Goal: Task Accomplishment & Management: Use online tool/utility

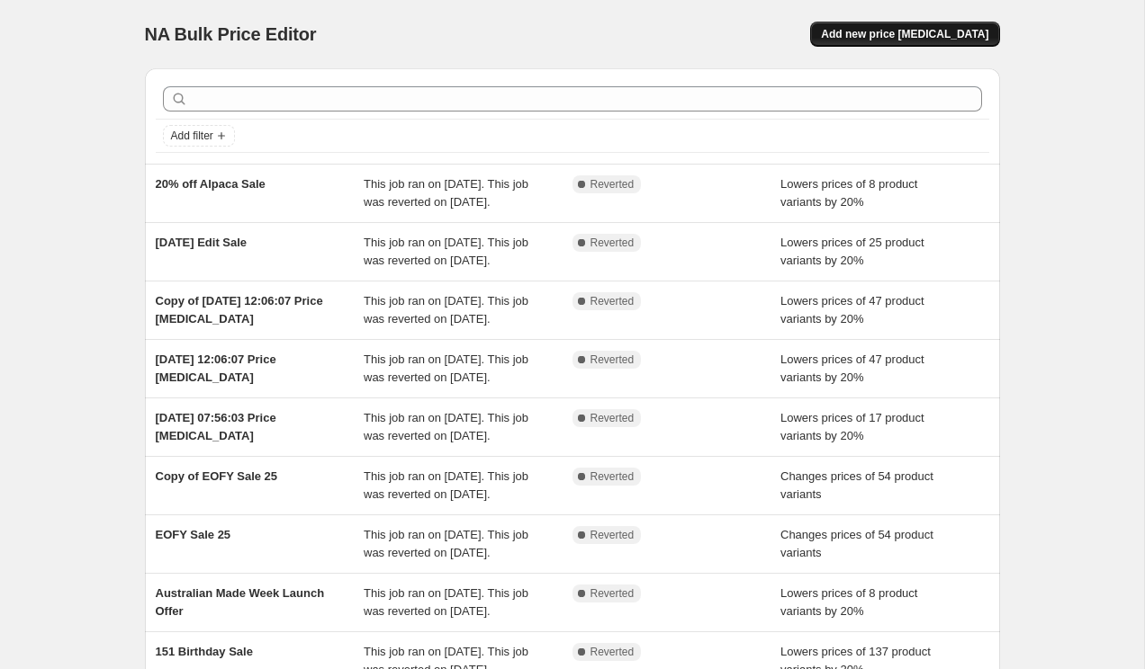
click at [881, 44] on button "Add new price change job" at bounding box center [904, 34] width 189 height 25
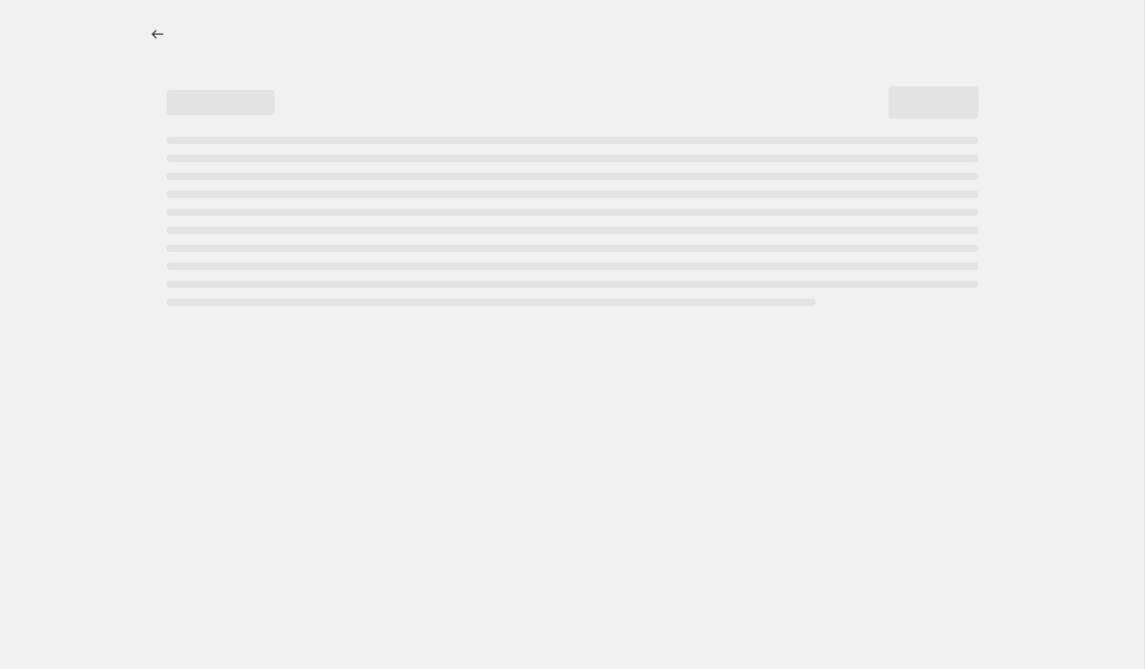
select select "percentage"
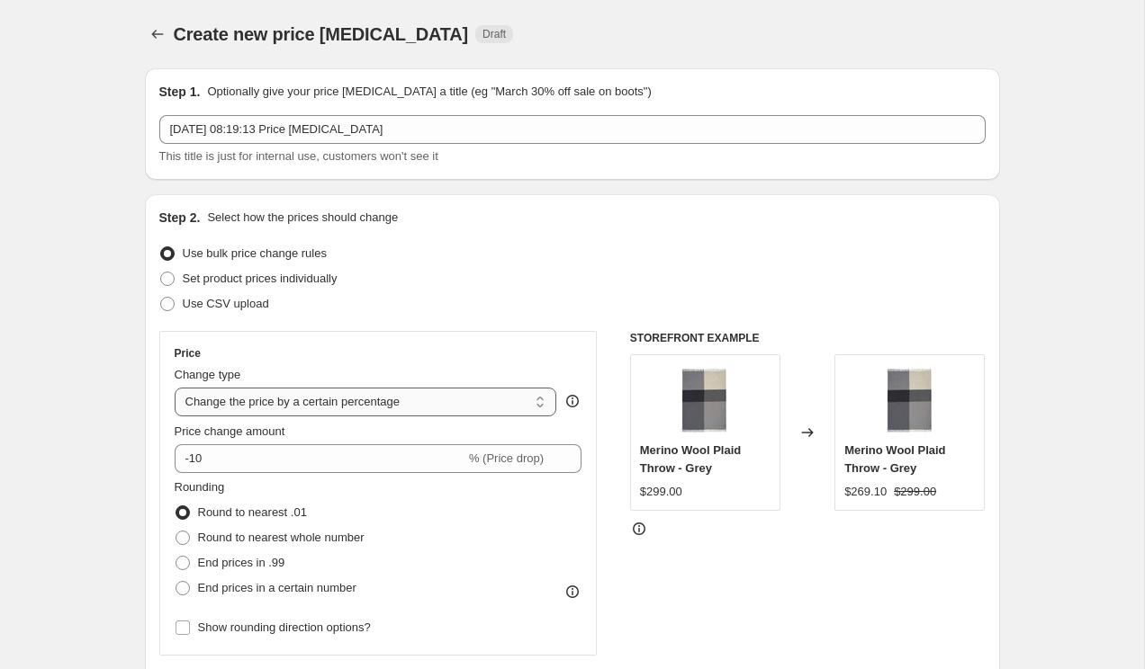
scroll to position [87, 0]
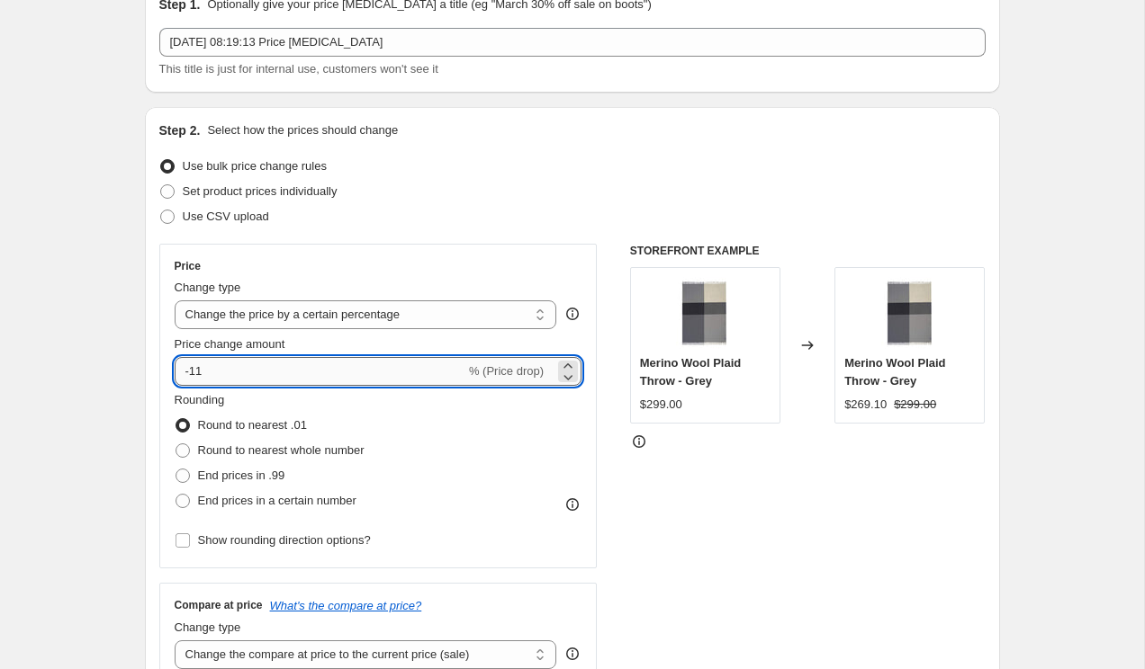
click at [205, 371] on input "-11" at bounding box center [320, 371] width 291 height 29
type input "-1"
type input "-20"
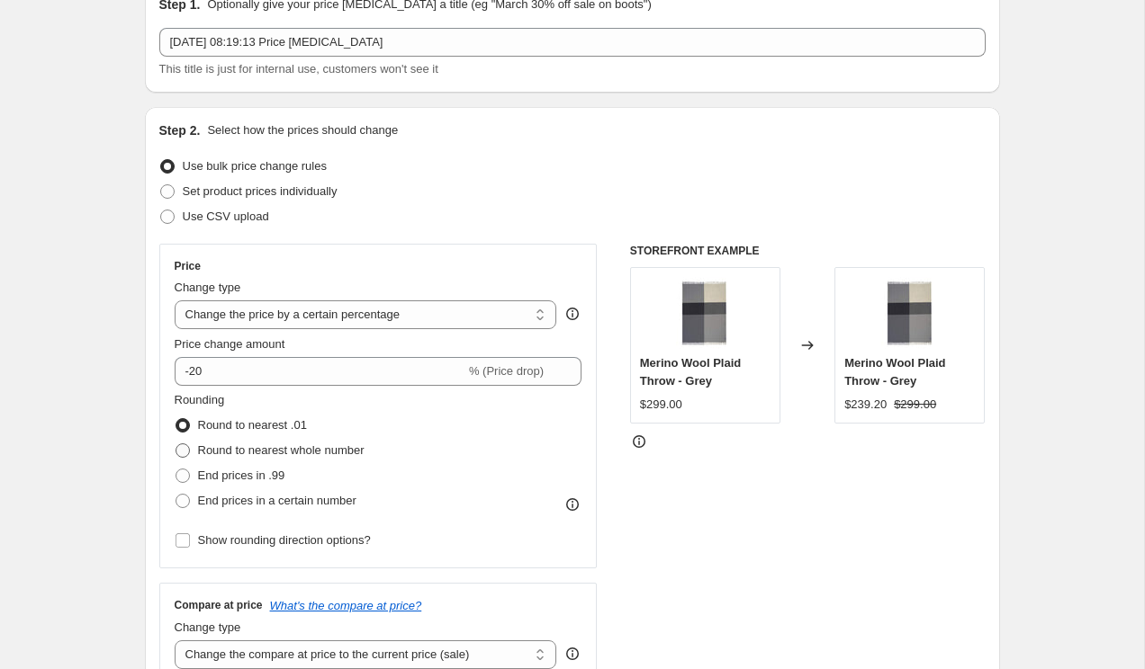
click at [229, 446] on span "Round to nearest whole number" at bounding box center [281, 450] width 166 height 13
click at [176, 444] on input "Round to nearest whole number" at bounding box center [175, 444] width 1 height 1
radio input "true"
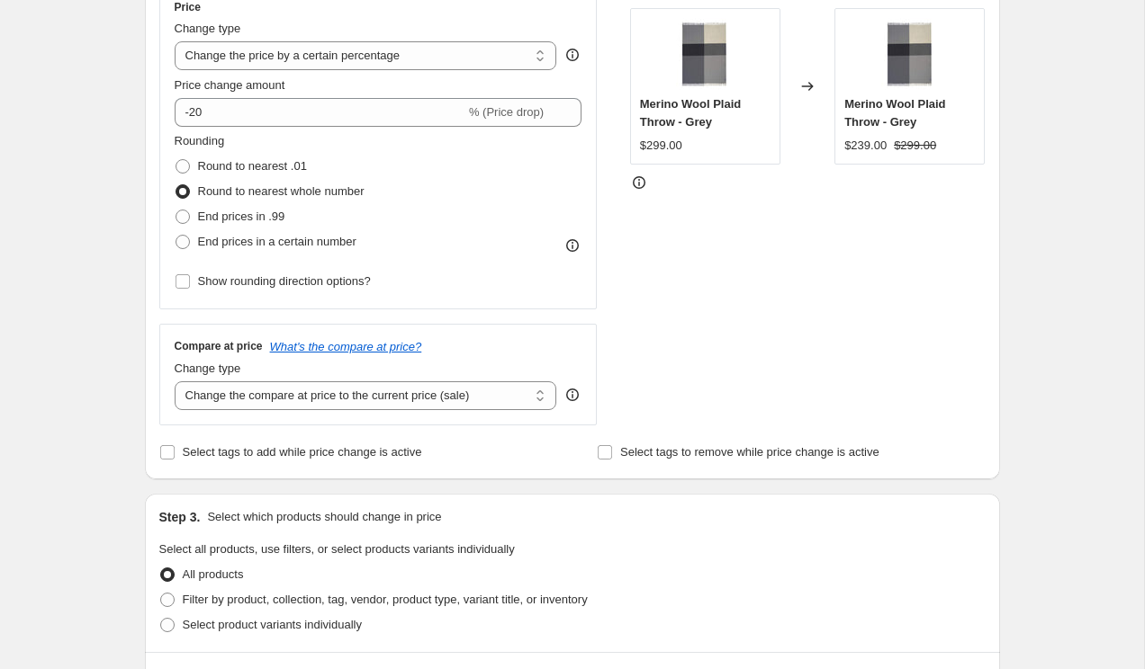
scroll to position [347, 0]
drag, startPoint x: 292, startPoint y: 453, endPoint x: 292, endPoint y: 476, distance: 22.5
click at [292, 453] on span "Select tags to add while price change is active" at bounding box center [302, 450] width 239 height 13
click at [175, 453] on input "Select tags to add while price change is active" at bounding box center [167, 451] width 14 height 14
checkbox input "true"
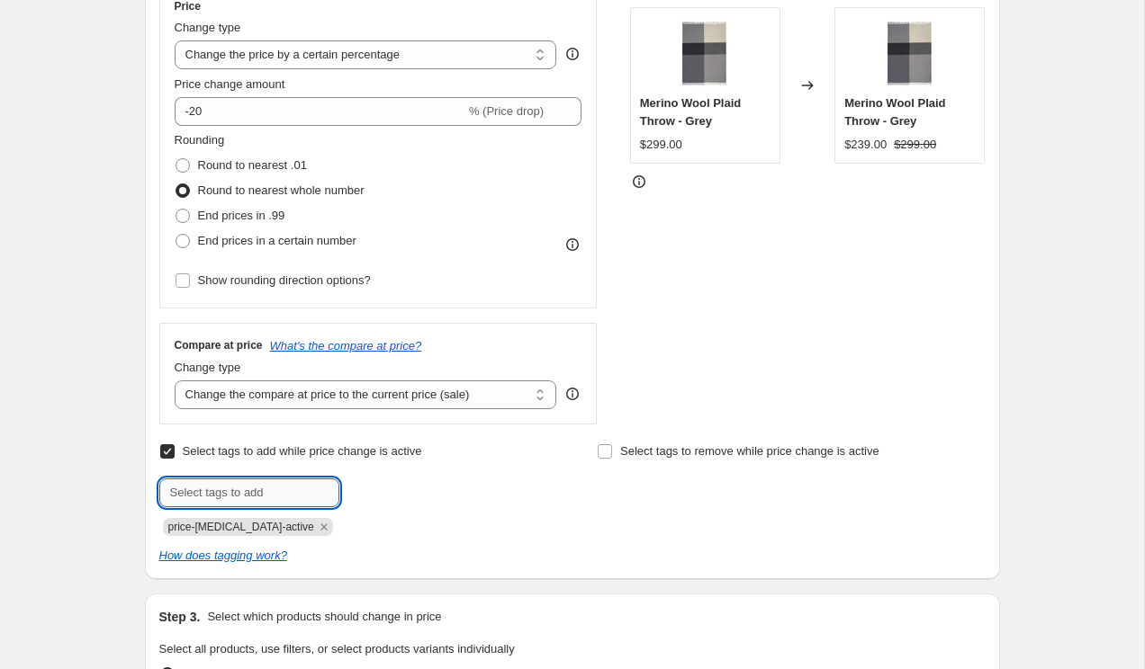
click at [213, 489] on input "text" at bounding box center [249, 493] width 180 height 29
type input "sale"
click at [374, 486] on b "Add" at bounding box center [365, 491] width 21 height 13
click at [617, 449] on label "Select tags to remove while price change is active" at bounding box center [738, 451] width 283 height 25
click at [612, 449] on input "Select tags to remove while price change is active" at bounding box center [604, 451] width 14 height 14
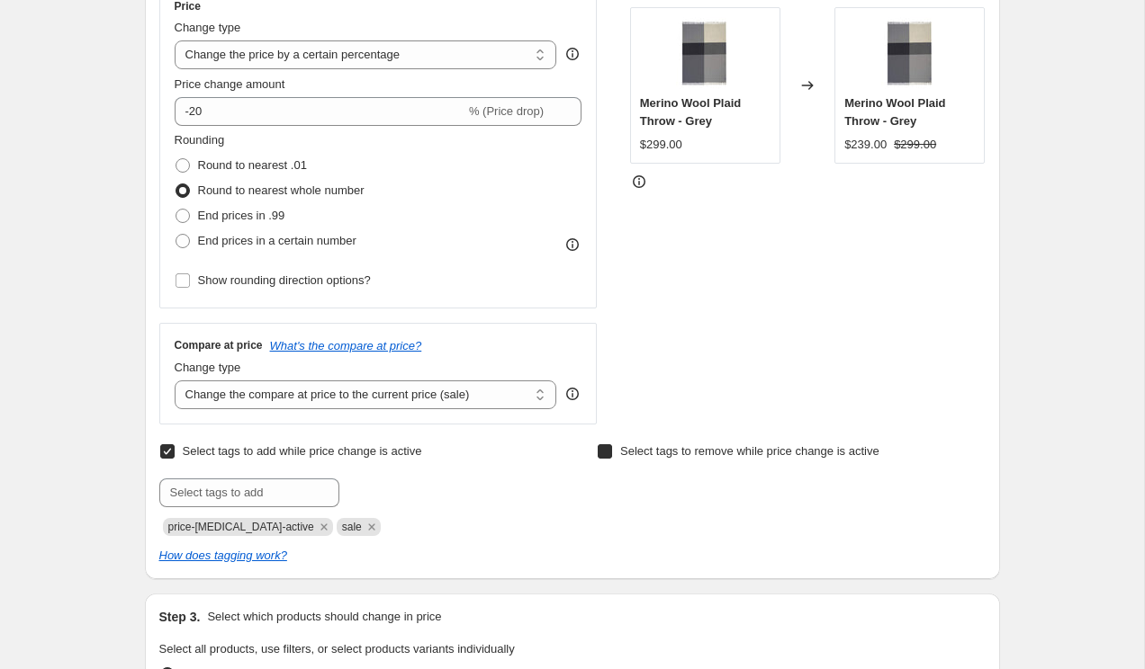
checkbox input "true"
click at [631, 493] on input "text" at bounding box center [687, 493] width 180 height 29
type input "not-on-sale"
click at [813, 487] on span "Add not-on-sale" at bounding box center [833, 491] width 82 height 14
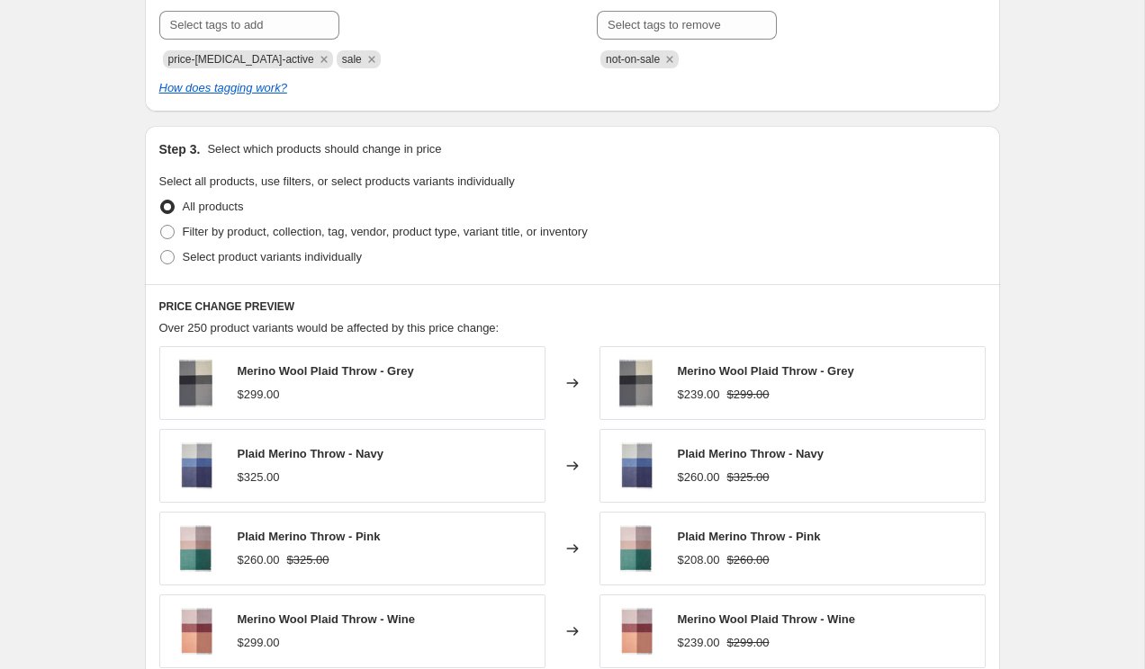
scroll to position [817, 0]
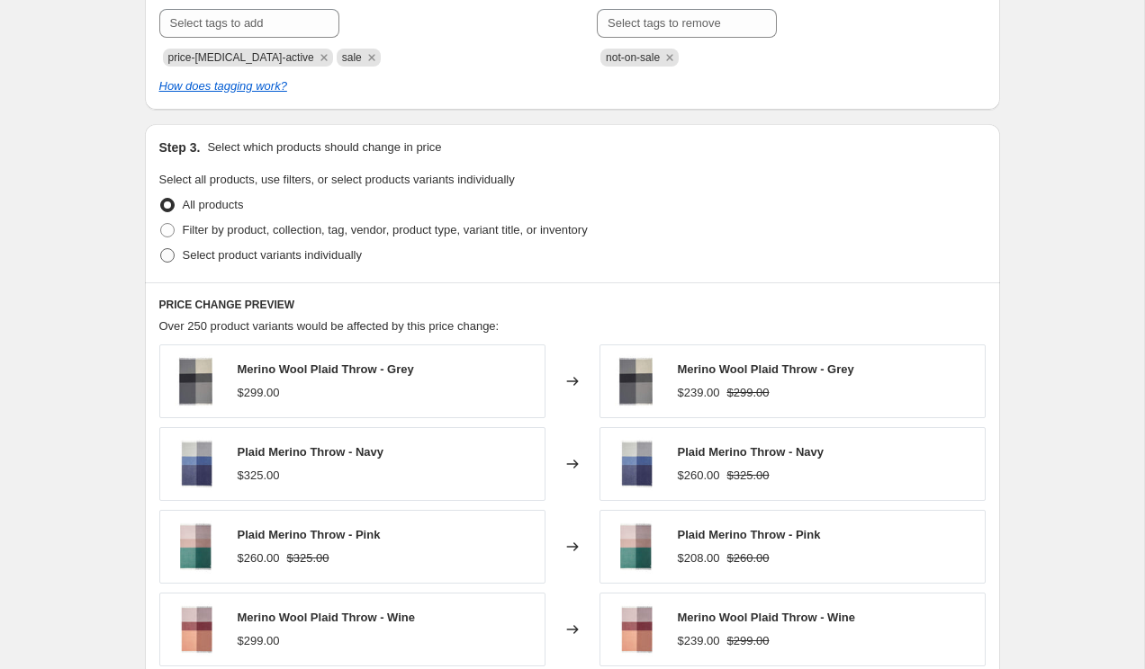
click at [233, 255] on span "Select product variants individually" at bounding box center [272, 254] width 179 height 13
click at [161, 249] on input "Select product variants individually" at bounding box center [160, 248] width 1 height 1
radio input "true"
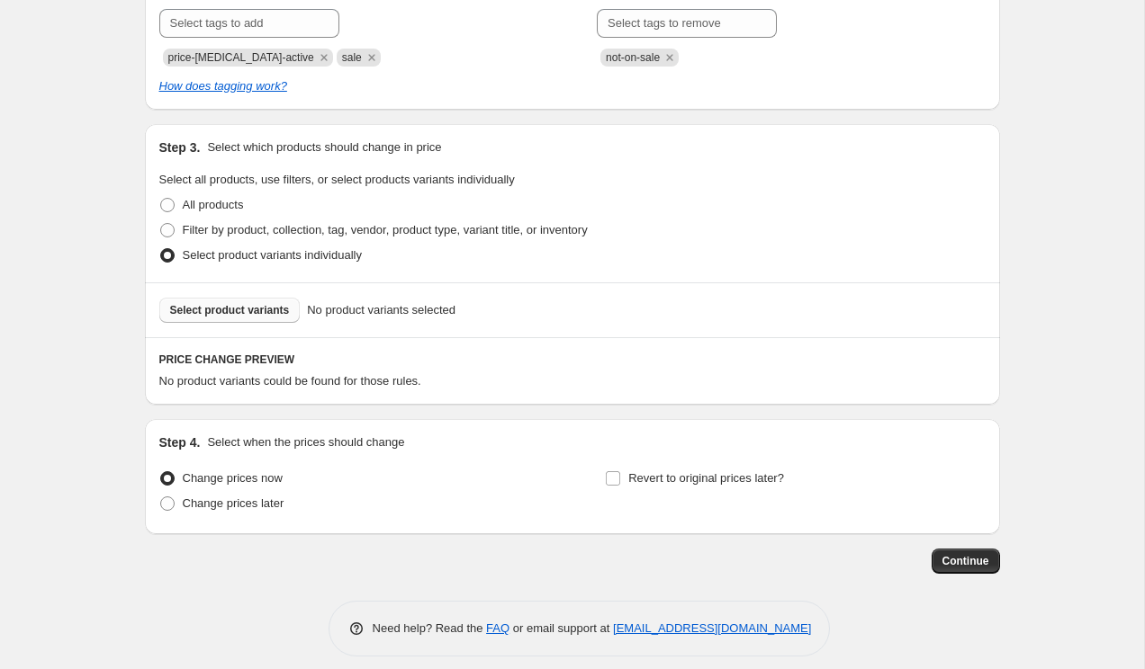
click at [225, 303] on span "Select product variants" at bounding box center [230, 310] width 120 height 14
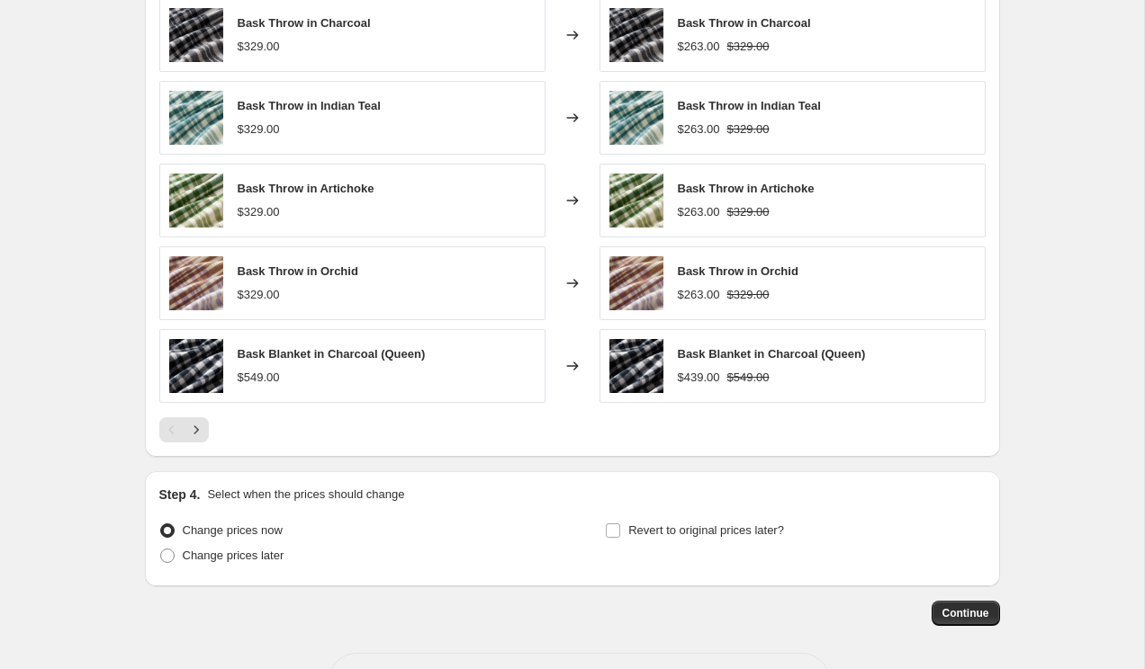
scroll to position [1285, 0]
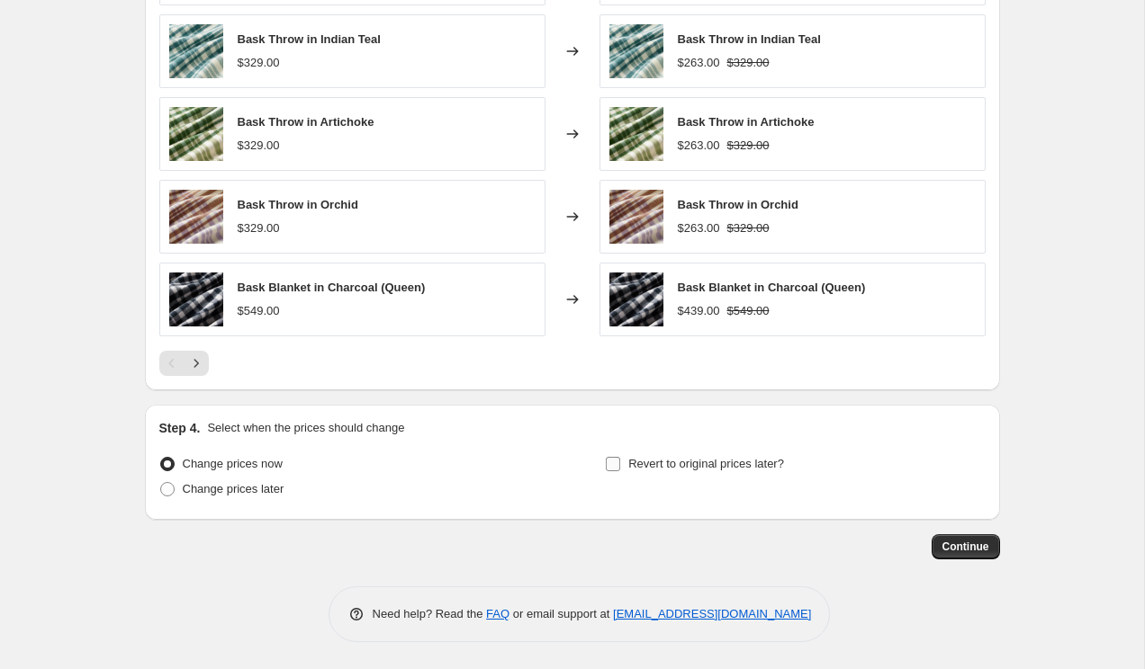
click at [610, 467] on input "Revert to original prices later?" at bounding box center [613, 464] width 14 height 14
checkbox input "true"
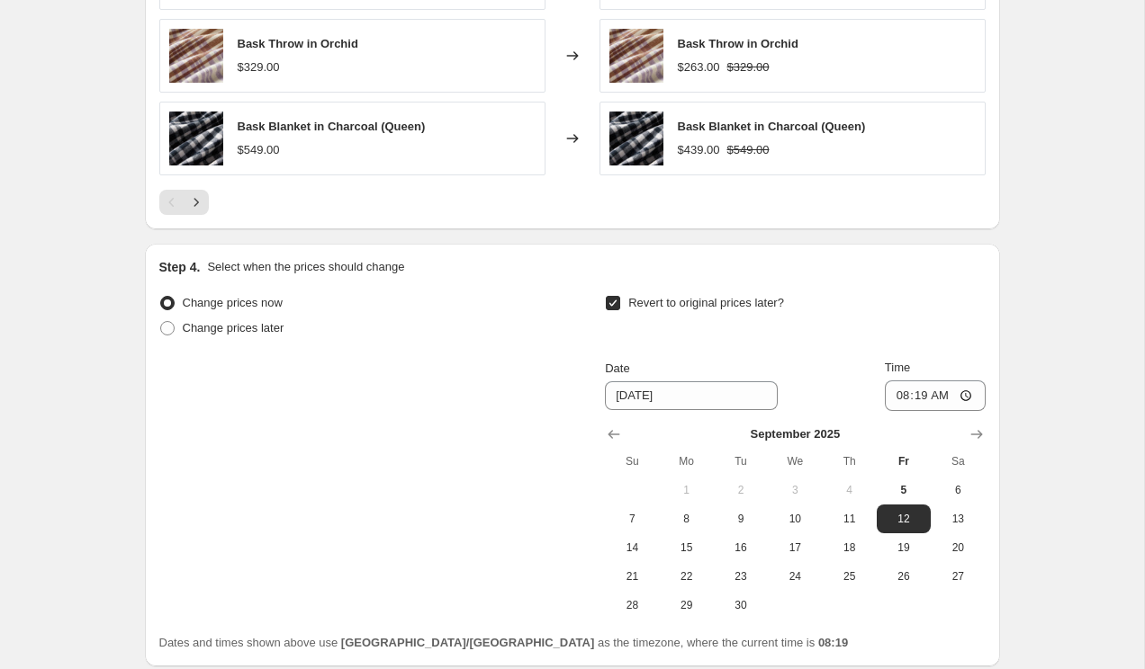
scroll to position [1474, 0]
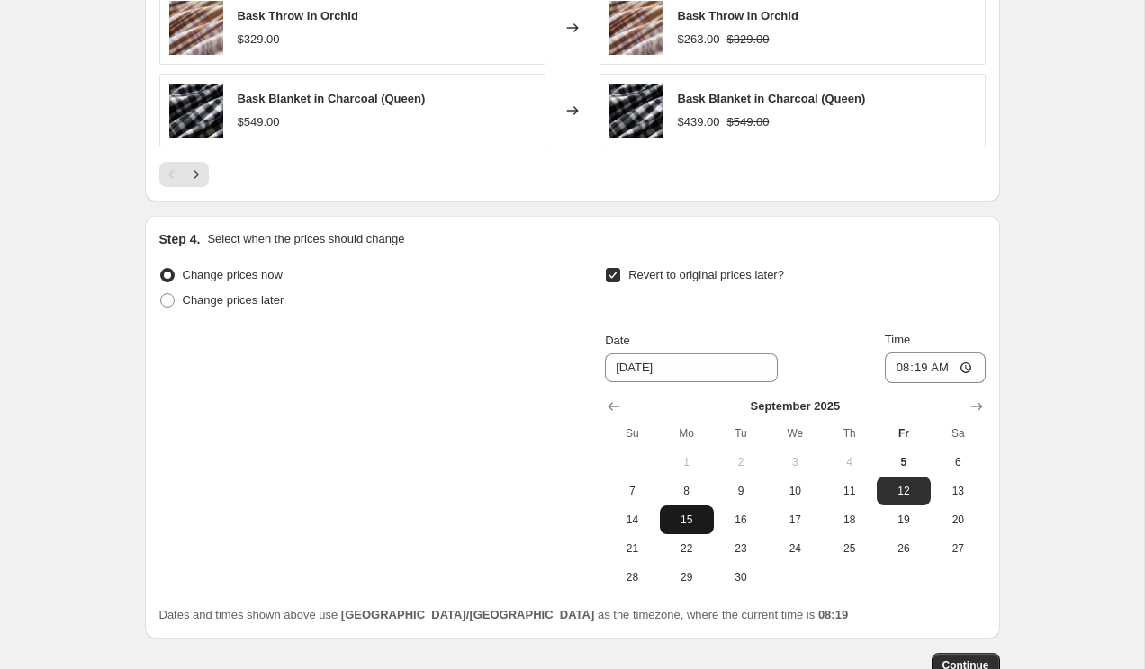
click at [675, 519] on span "15" at bounding box center [687, 520] width 40 height 14
type input "9/15/2025"
click at [899, 368] on input "08:19" at bounding box center [934, 368] width 101 height 31
type input "23:59"
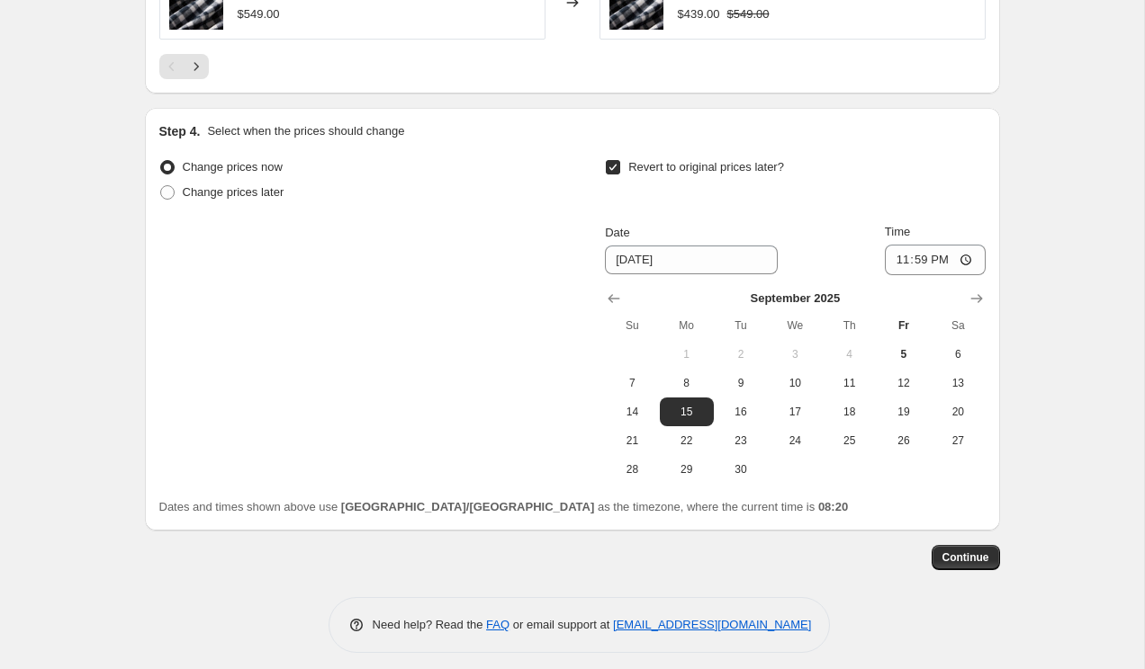
scroll to position [1593, 0]
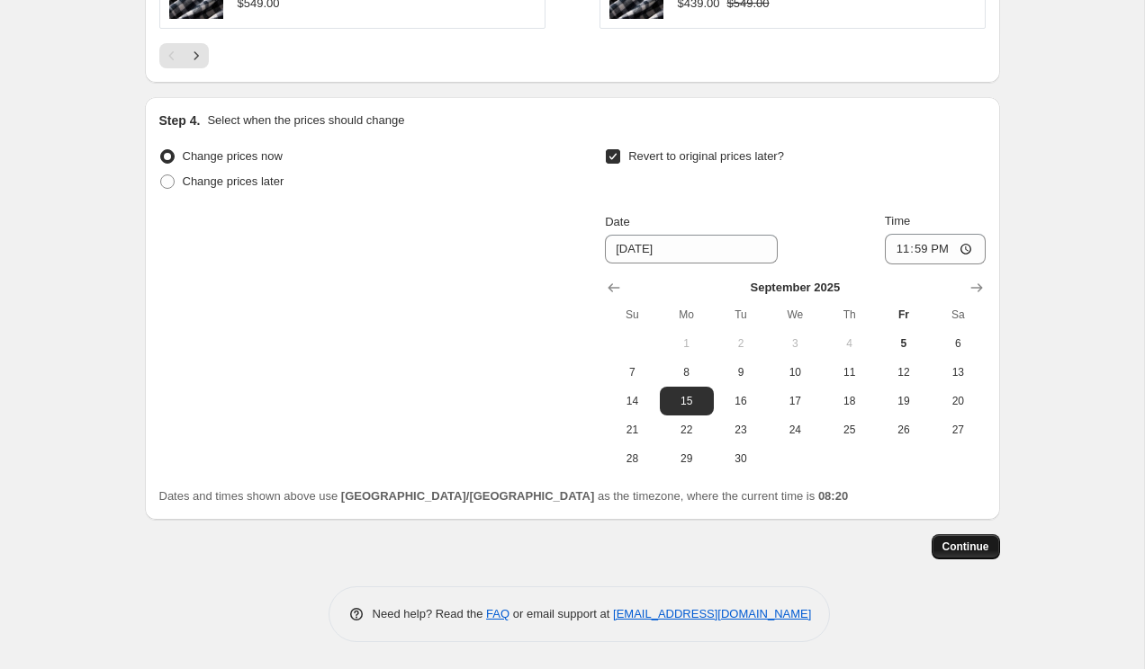
click at [975, 542] on span "Continue" at bounding box center [965, 547] width 47 height 14
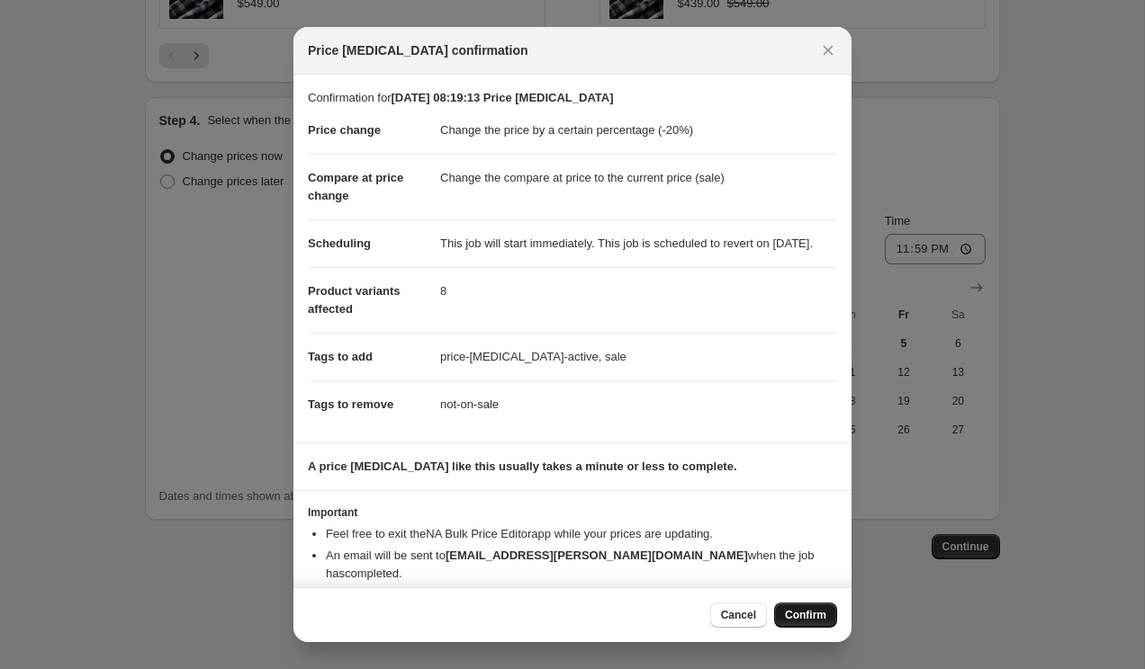
click at [812, 620] on span "Confirm" at bounding box center [805, 615] width 41 height 14
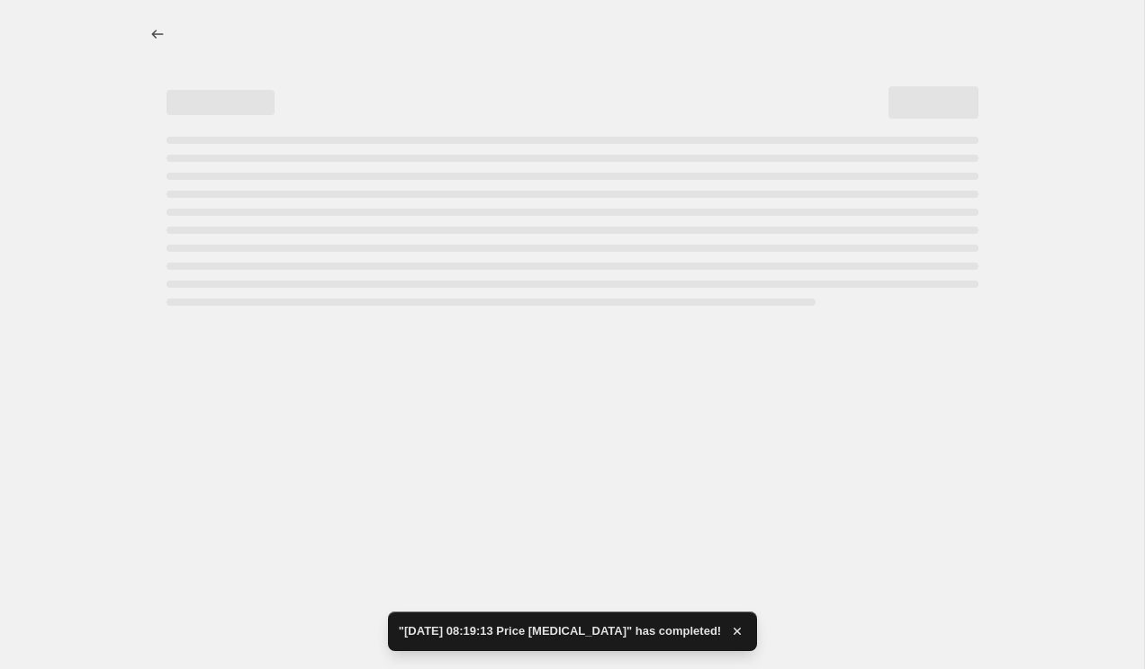
select select "percentage"
